Goal: Information Seeking & Learning: Learn about a topic

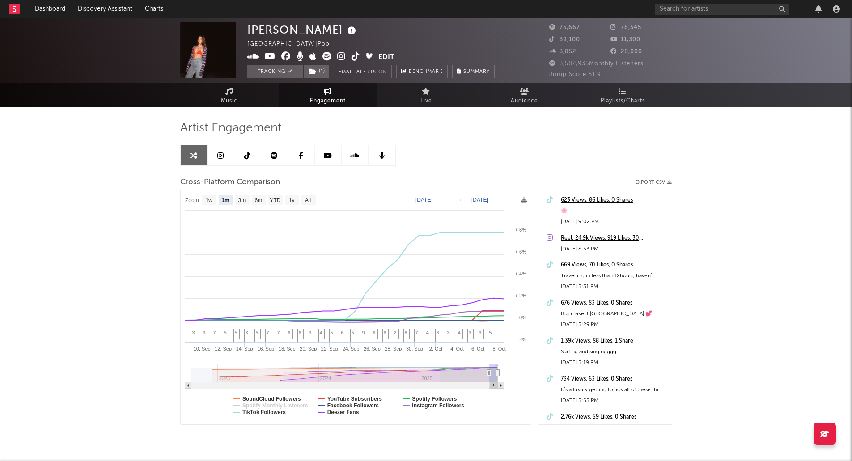
select select "1m"
click at [19, 13] on rect at bounding box center [14, 9] width 11 height 11
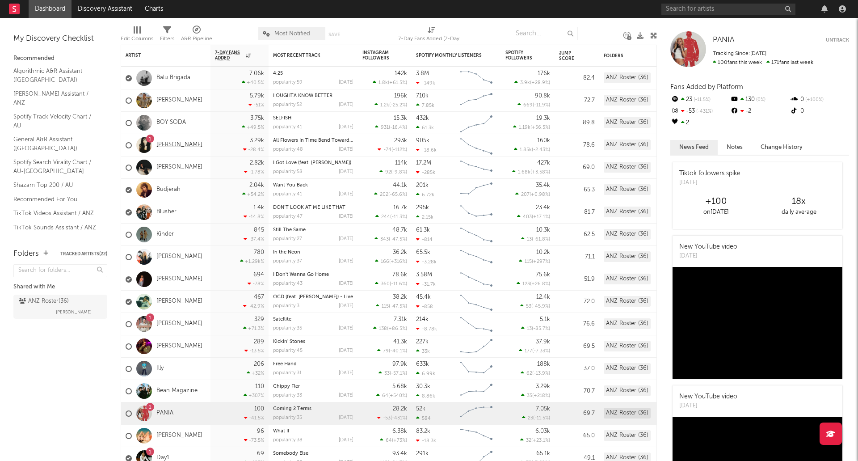
click at [179, 145] on link "[PERSON_NAME]" at bounding box center [179, 145] width 46 height 8
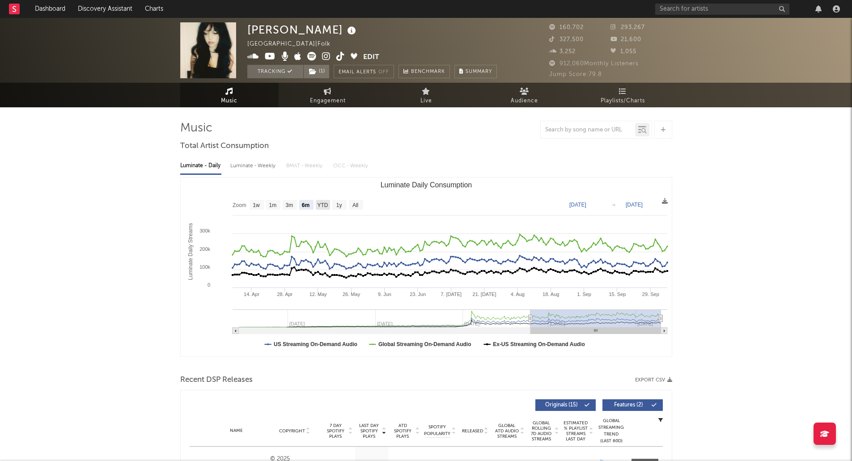
click at [322, 207] on text "YTD" at bounding box center [322, 205] width 11 height 6
select select "YTD"
type input "[DATE]"
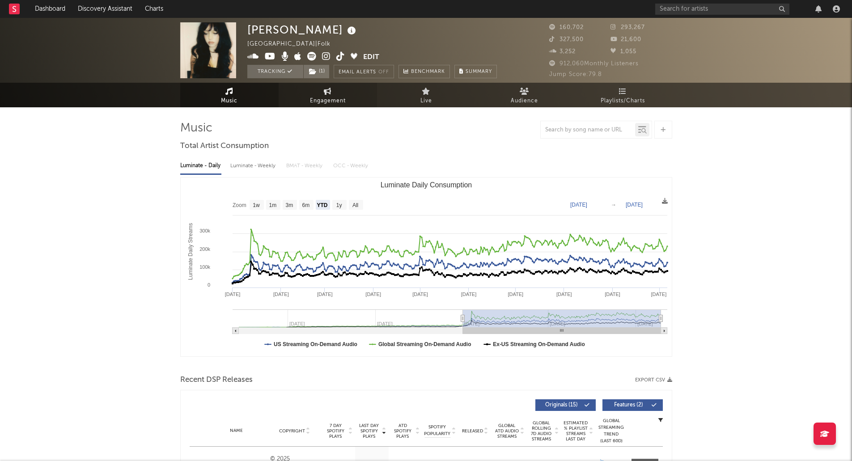
click at [319, 103] on span "Engagement" at bounding box center [328, 101] width 36 height 11
select select "1w"
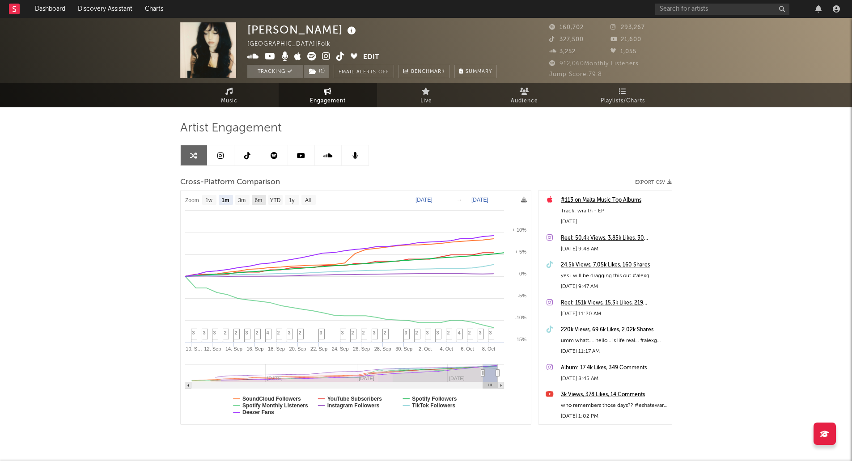
click at [258, 201] on text "6m" at bounding box center [258, 200] width 8 height 6
select select "6m"
type input "[DATE]"
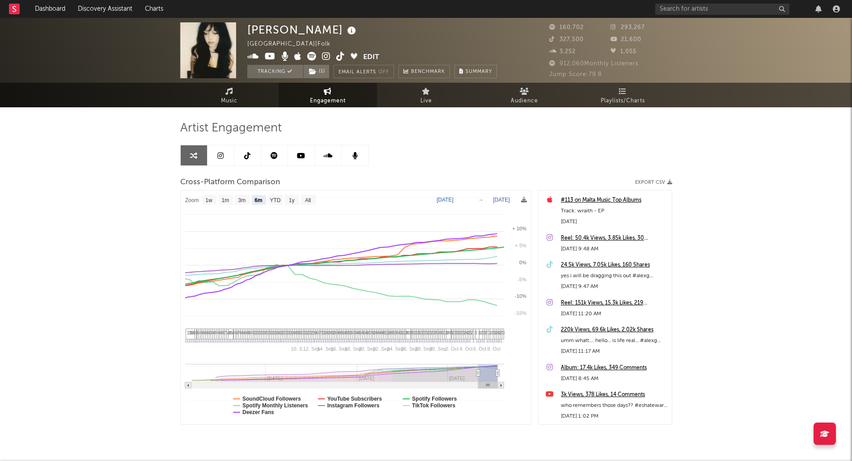
select select "6m"
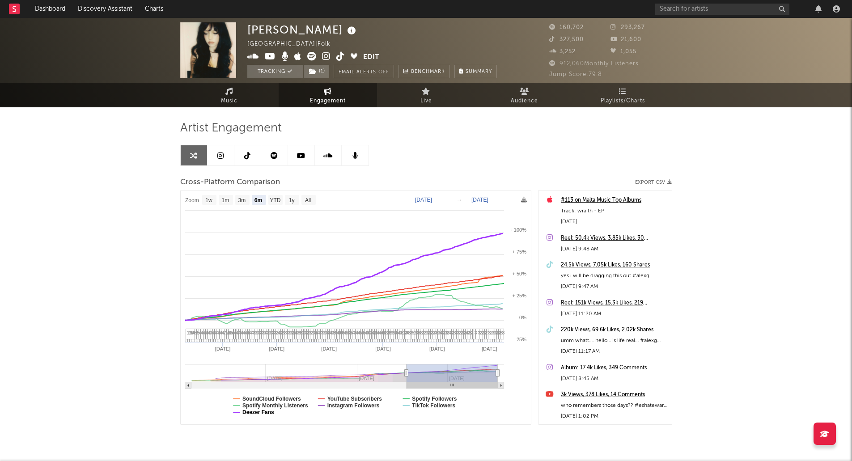
click at [264, 413] on text "Deezer Fans" at bounding box center [258, 412] width 32 height 6
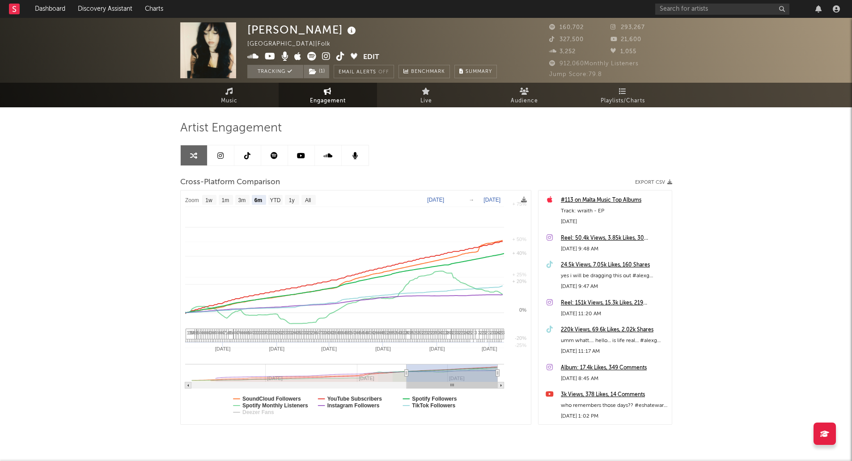
select select "6m"
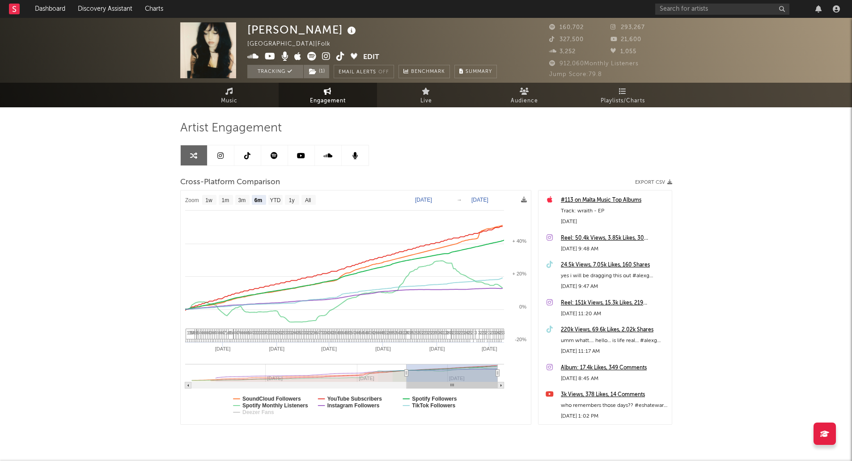
click at [12, 12] on rect at bounding box center [14, 9] width 11 height 11
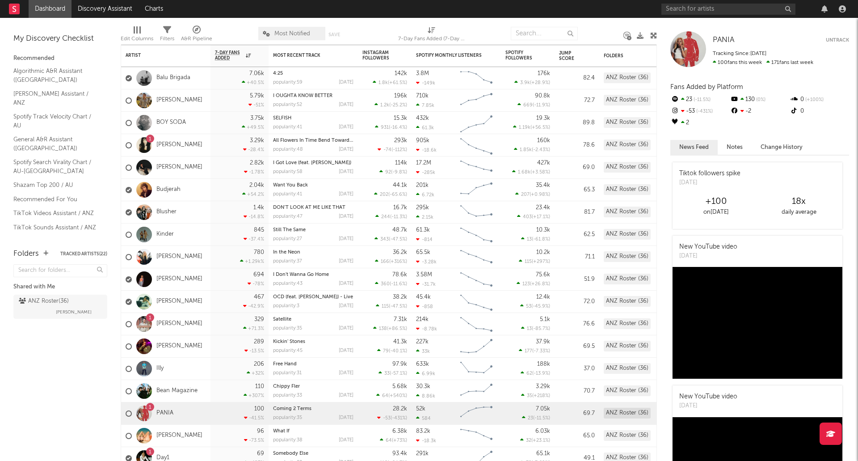
click at [248, 20] on div "Edit Columns Filters A&R Pipeline Most Notified Save Save as 7-Day Fans Added (…" at bounding box center [389, 31] width 536 height 27
